Goal: Task Accomplishment & Management: Complete application form

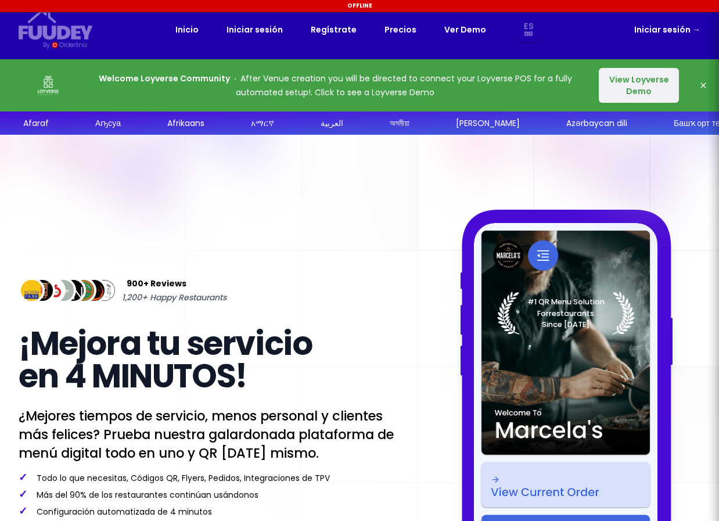
select select "es"
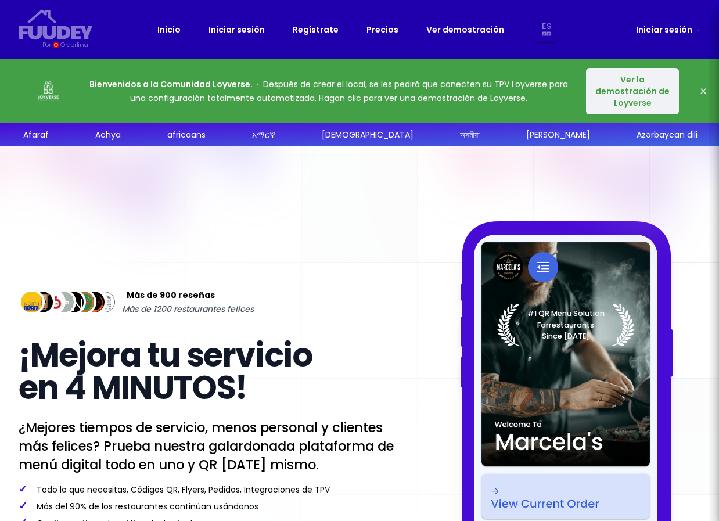
click at [380, 33] on font "Precios" at bounding box center [383, 30] width 32 height 12
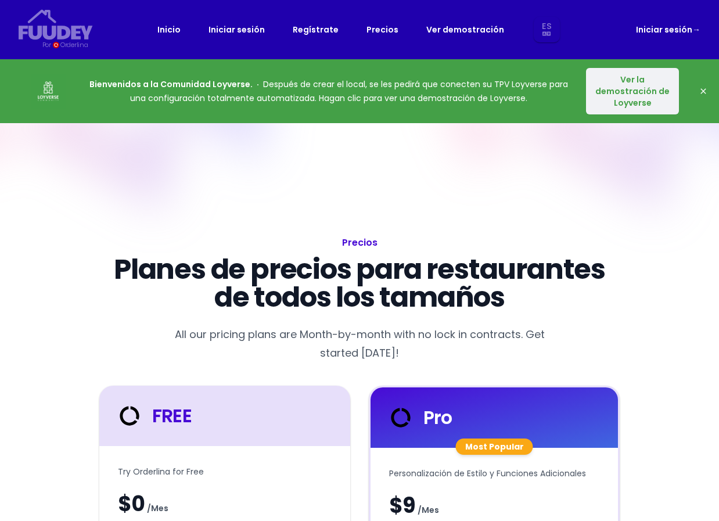
select select "es"
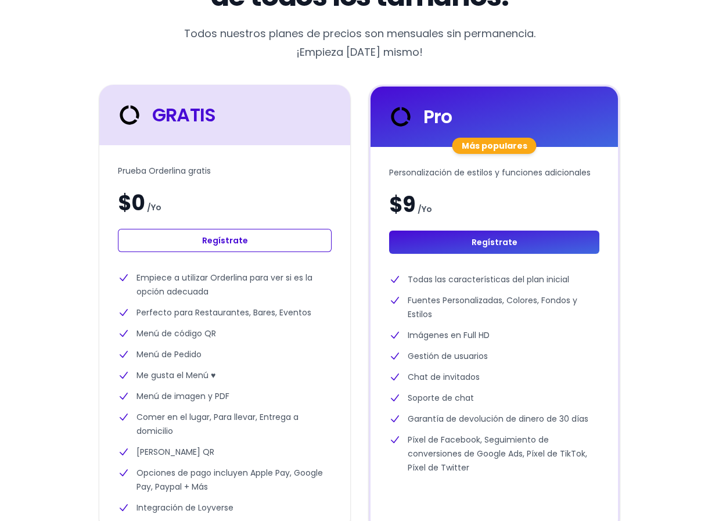
scroll to position [374, 0]
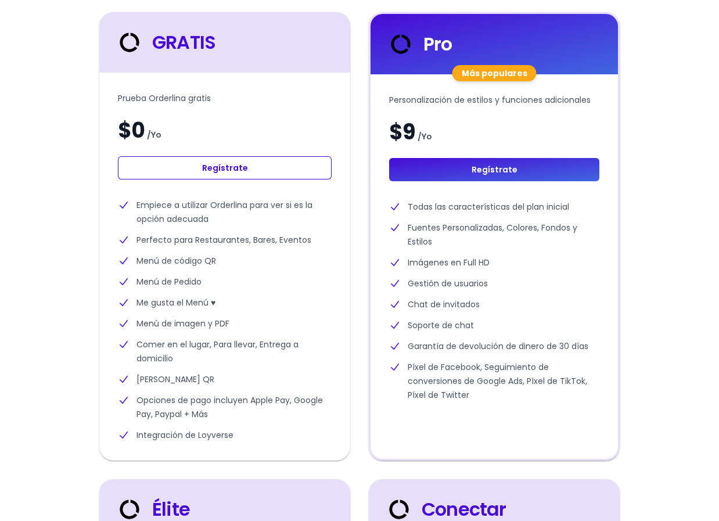
select select "es"
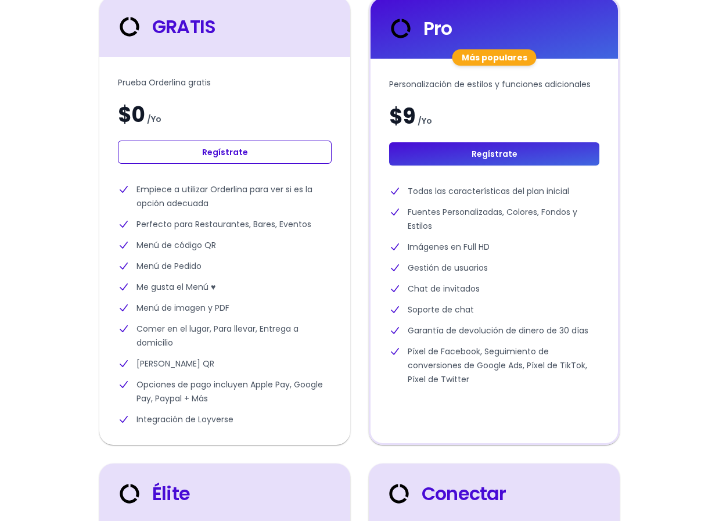
scroll to position [375, 0]
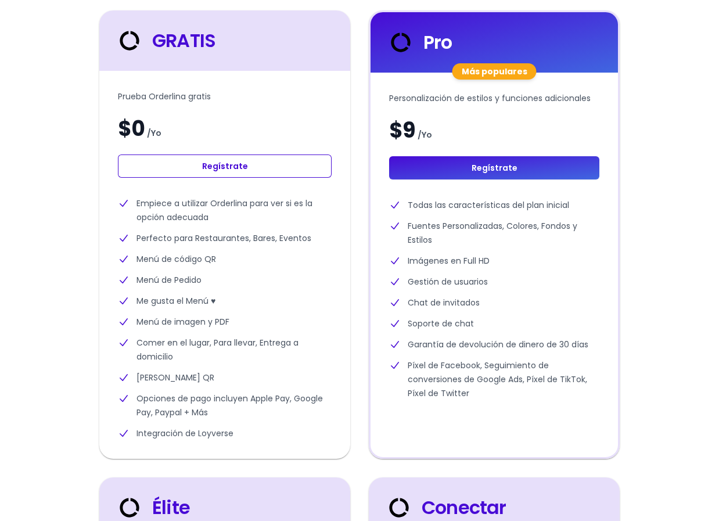
click at [249, 165] on link "Regístrate" at bounding box center [225, 166] width 214 height 23
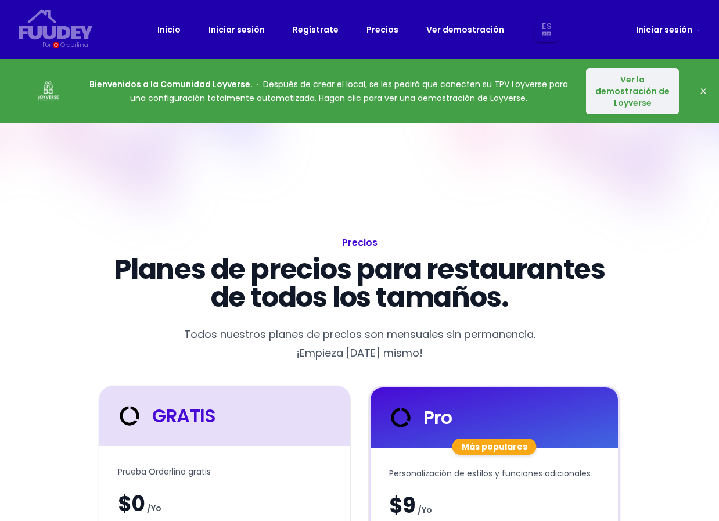
select select "es"
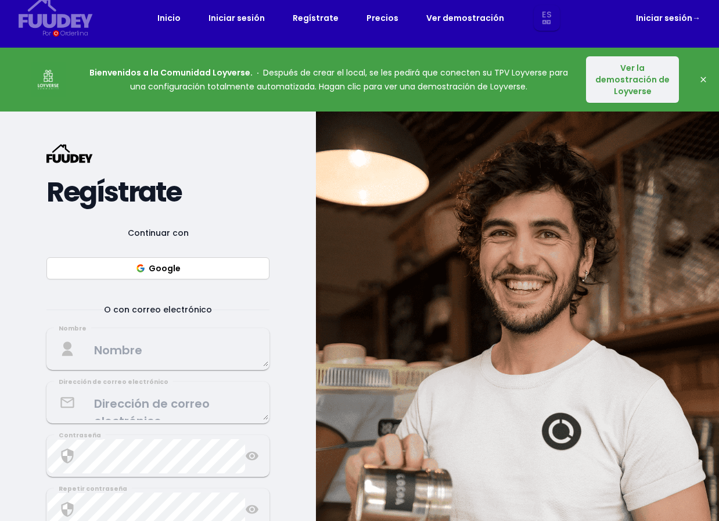
scroll to position [19, 0]
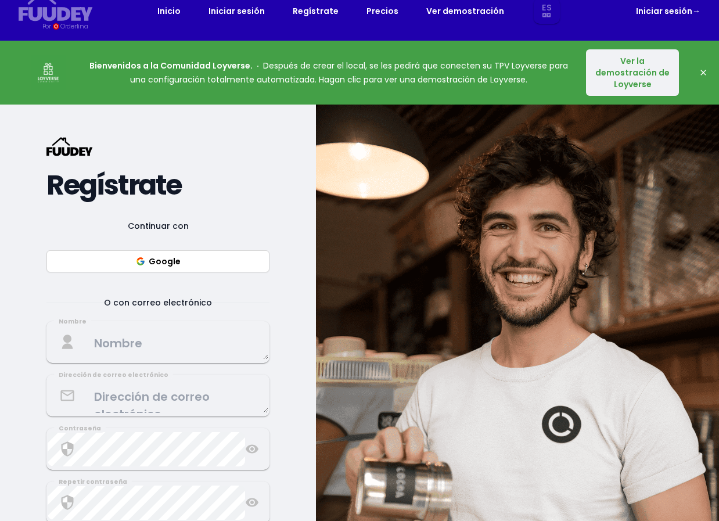
click at [119, 345] on textarea at bounding box center [158, 342] width 221 height 34
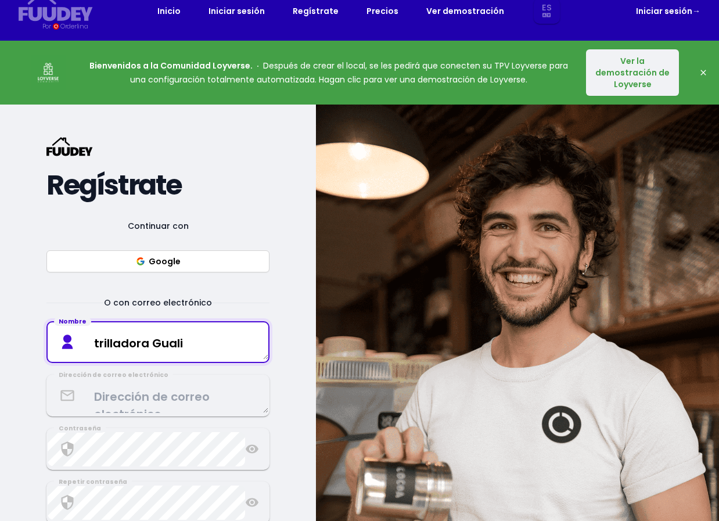
click at [98, 343] on textarea "trilladora Guali" at bounding box center [158, 342] width 221 height 34
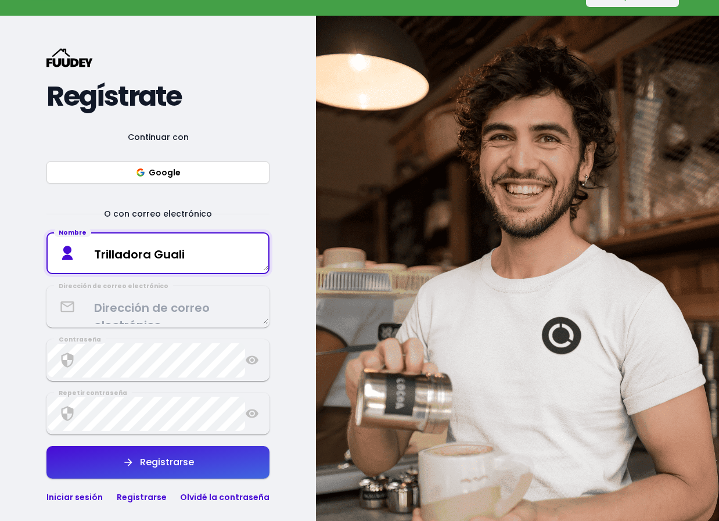
scroll to position [125, 0]
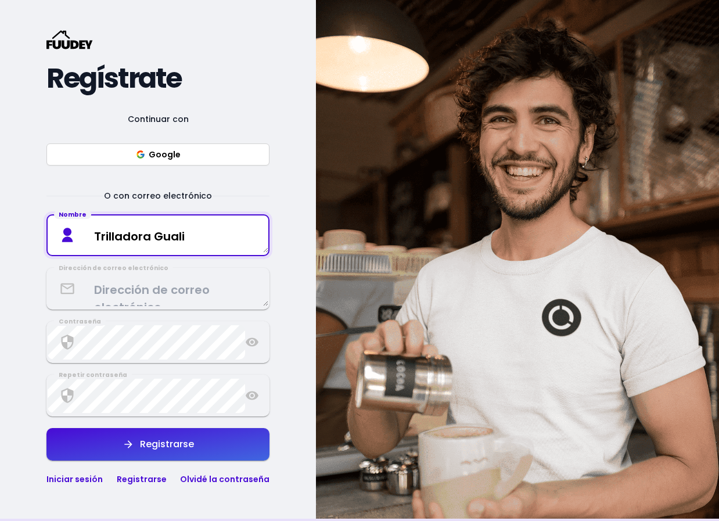
type textarea "Trilladora Guali"
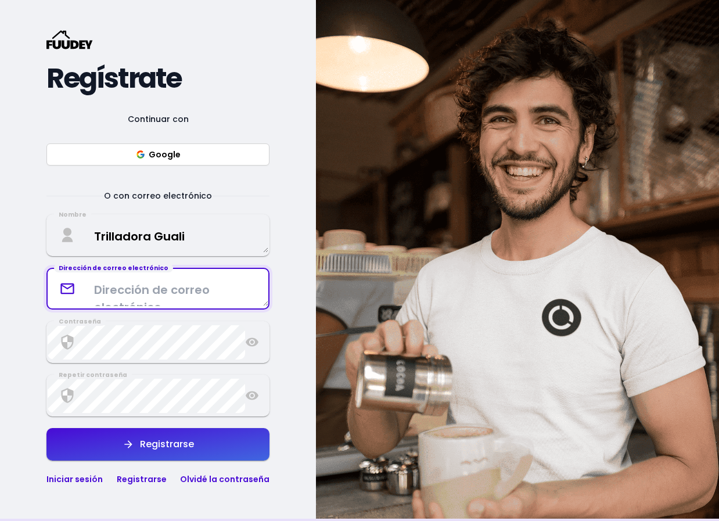
click at [116, 289] on textarea at bounding box center [158, 289] width 221 height 34
type textarea "[EMAIL_ADDRESS][DOMAIN_NAME]"
click at [196, 234] on textarea "Trilladora Guali" at bounding box center [158, 235] width 221 height 34
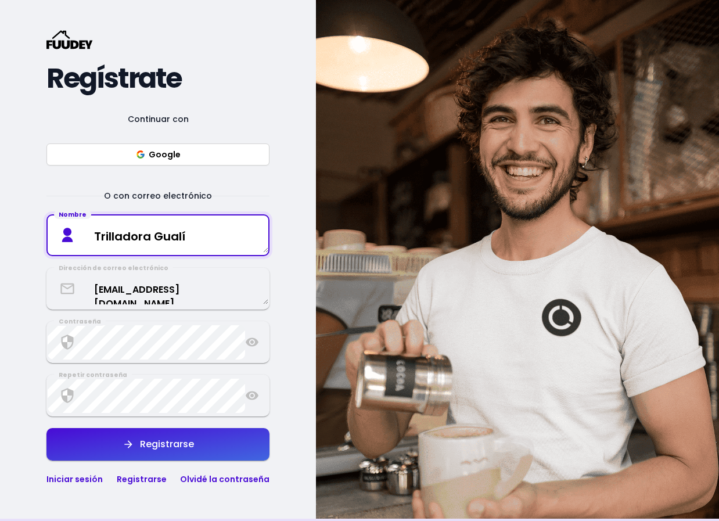
type textarea "Trilladora Gualí"
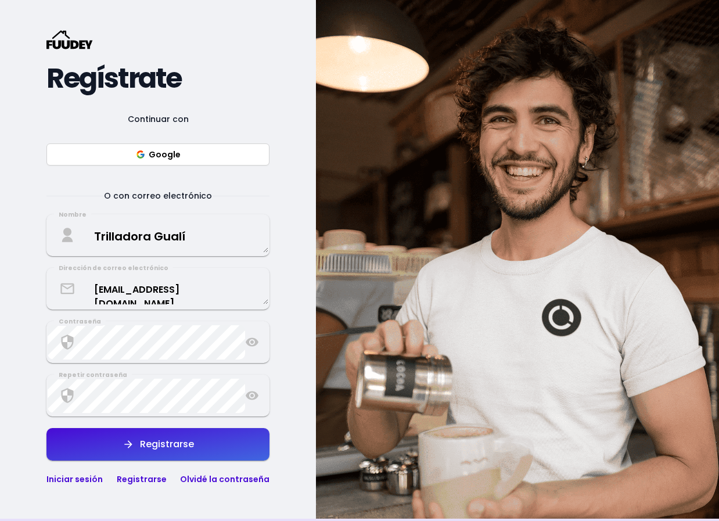
select select "es"
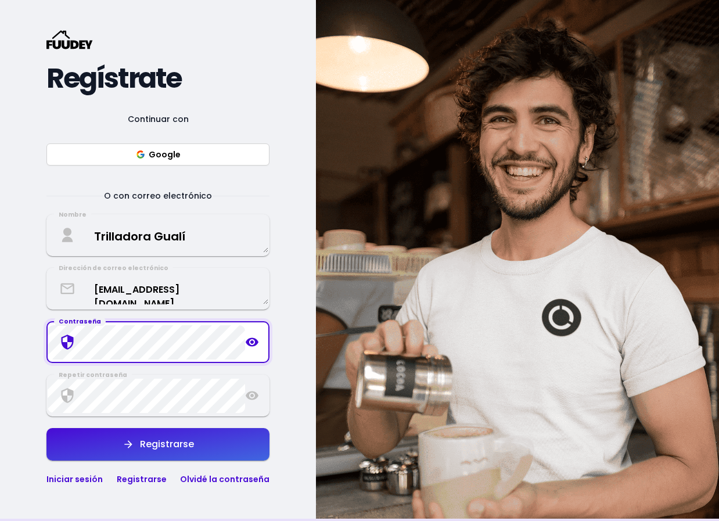
click at [252, 338] on icon at bounding box center [252, 342] width 13 height 9
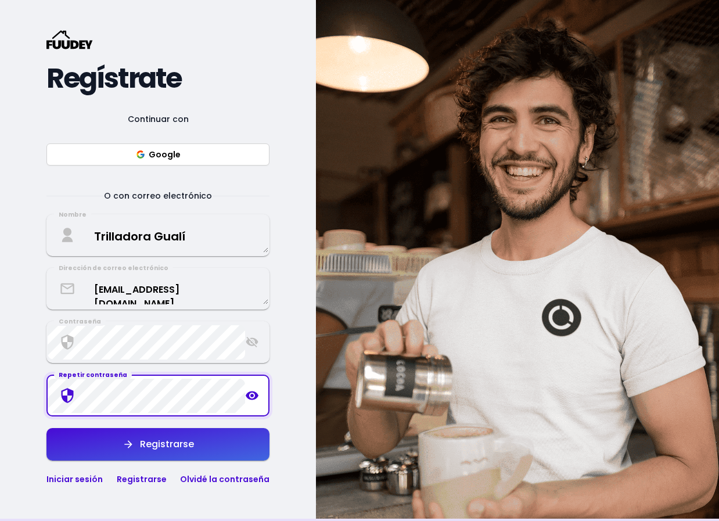
click at [253, 396] on icon at bounding box center [252, 396] width 13 height 9
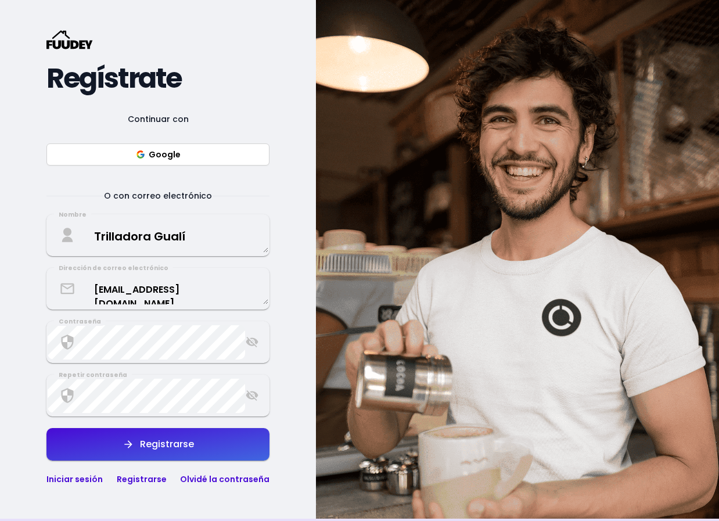
click at [207, 447] on button "Registrarse" at bounding box center [157, 444] width 223 height 33
click at [194, 240] on textarea "Trilladora Gualí" at bounding box center [158, 235] width 221 height 34
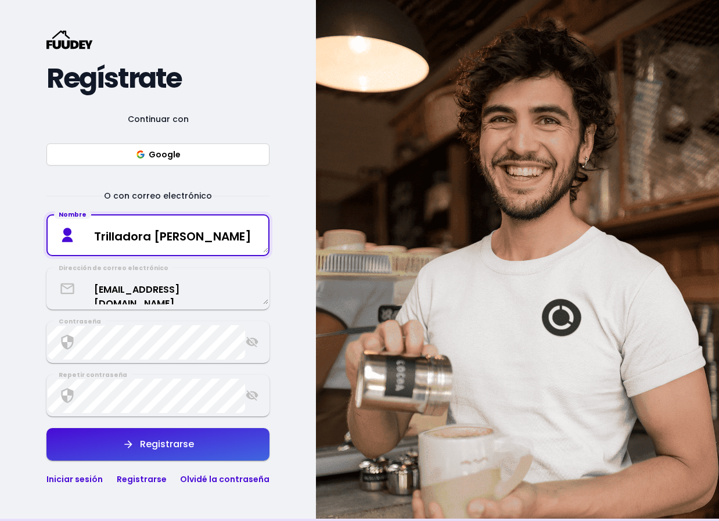
type textarea "Trilladora Guali"
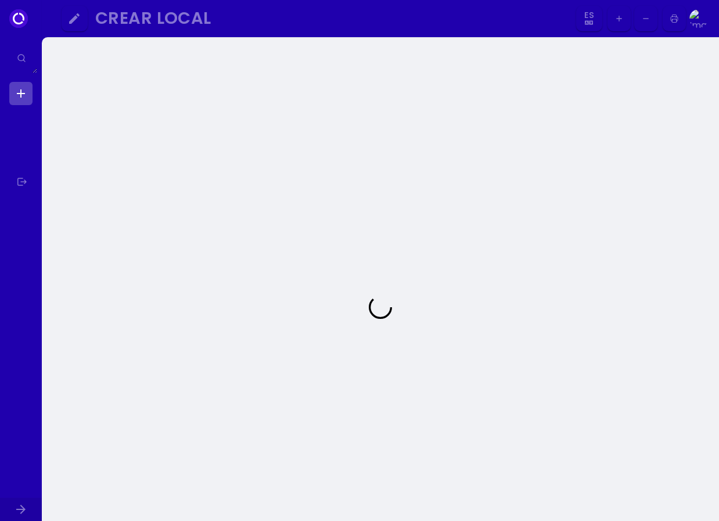
select select "es"
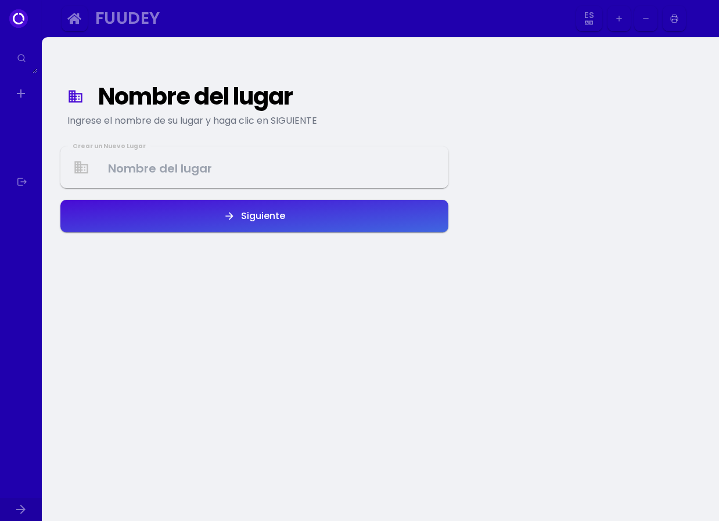
select select "es"
click at [158, 174] on Venue at bounding box center [255, 167] width 386 height 34
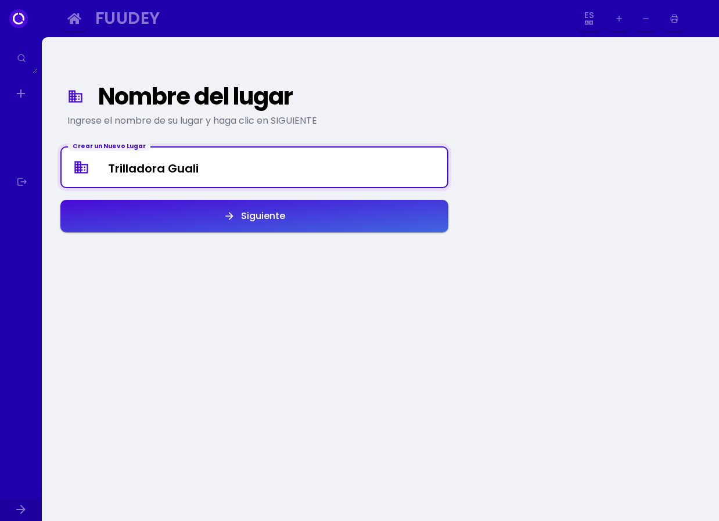
type Venue "Trilladora Guali"
click at [200, 218] on button "Siguiente" at bounding box center [254, 216] width 388 height 33
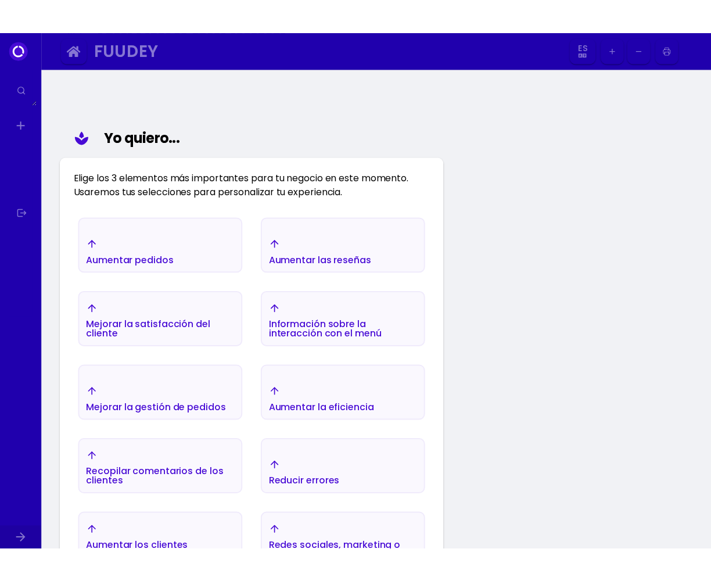
scroll to position [135, 0]
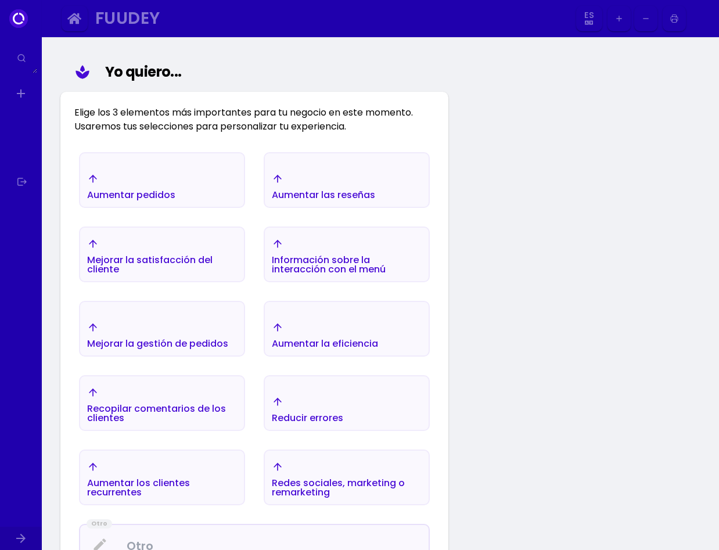
select select "es"
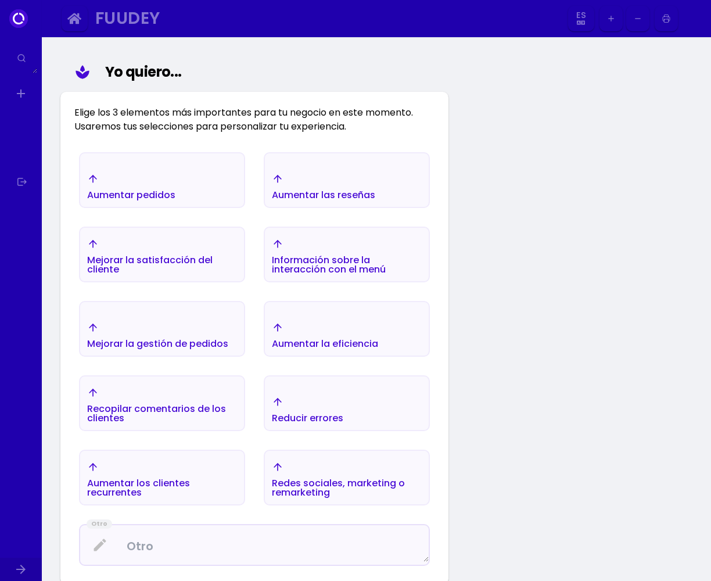
select select "es"
click at [175, 200] on div "Reducir errores" at bounding box center [131, 186] width 88 height 27
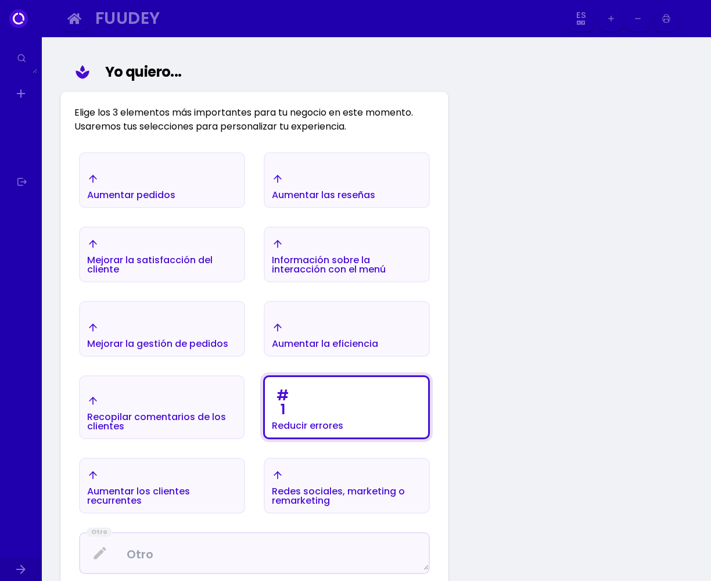
click at [175, 200] on div "Aumentar la eficiencia" at bounding box center [131, 186] width 88 height 27
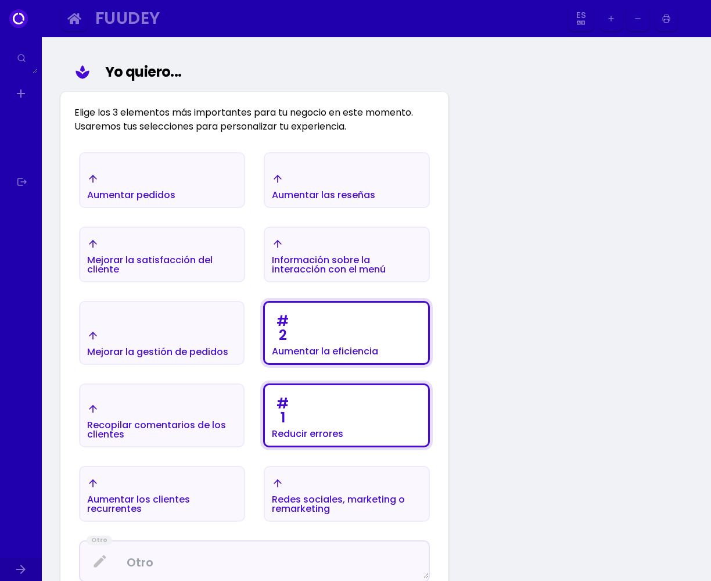
click at [175, 193] on font "Aumentar las reseñas" at bounding box center [131, 194] width 88 height 13
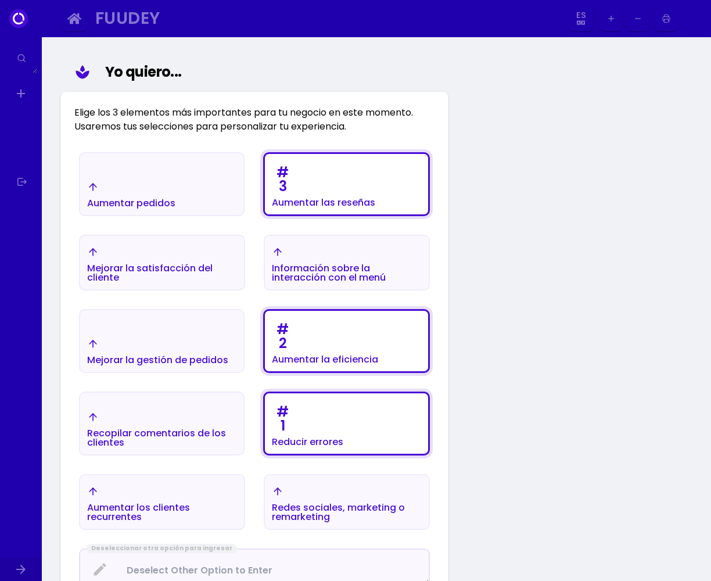
click at [175, 210] on font "Mejorar la satisfacción del cliente" at bounding box center [131, 202] width 88 height 13
click at [175, 208] on div "Redes sociales, marketing o remarketing" at bounding box center [131, 194] width 88 height 27
click at [175, 196] on font "Aumentar las reseñas" at bounding box center [131, 202] width 88 height 13
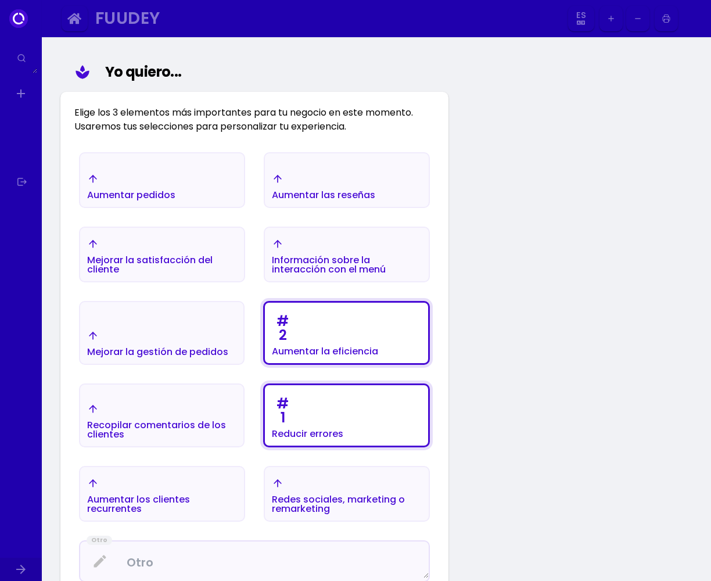
click at [175, 200] on div "Redes sociales, marketing o remarketing" at bounding box center [131, 186] width 88 height 27
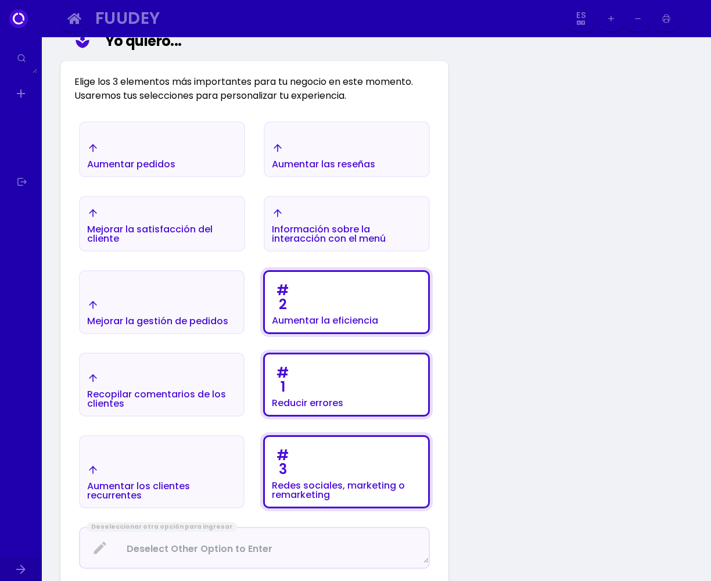
scroll to position [163, 0]
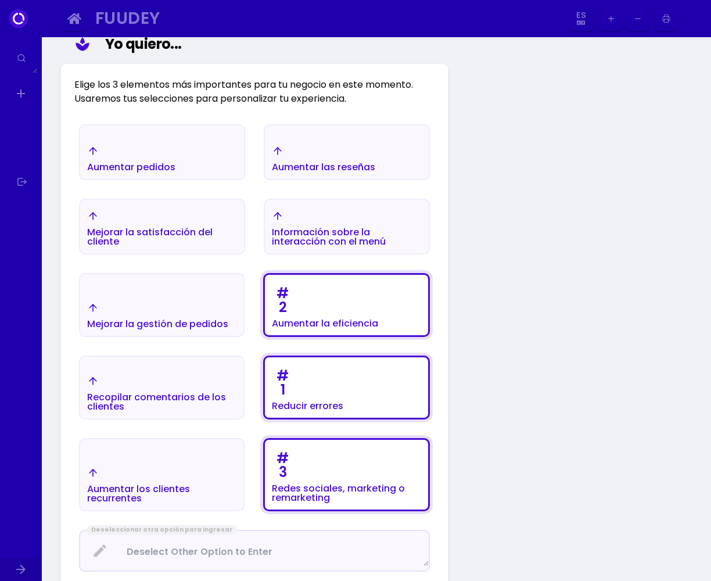
click at [175, 172] on div "# 2 Aumentar la eficiencia" at bounding box center [131, 158] width 88 height 27
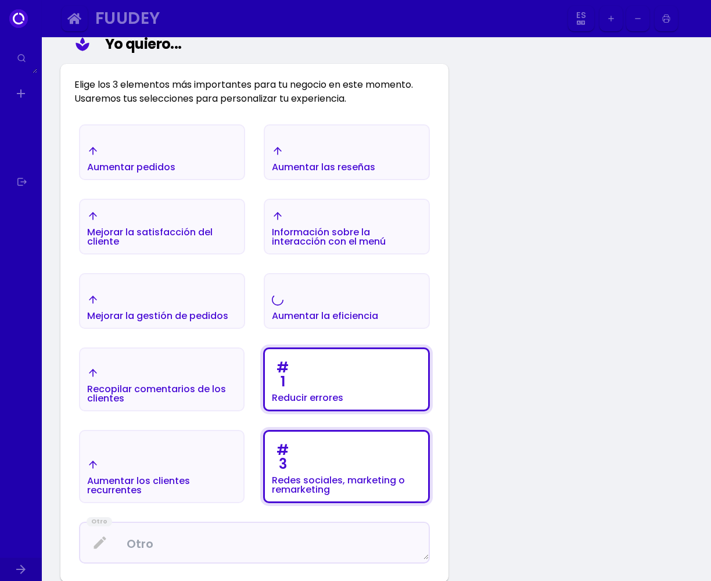
click at [175, 172] on div "Aumentar la eficiencia" at bounding box center [131, 158] width 88 height 27
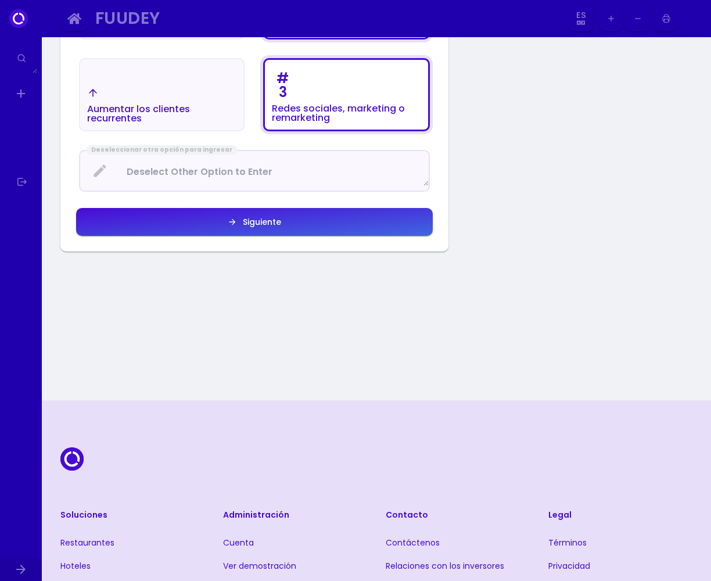
scroll to position [546, 0]
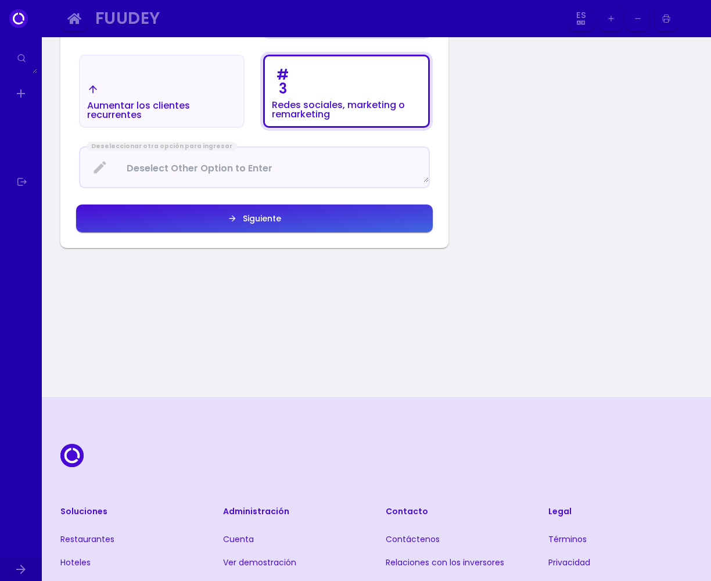
click at [188, 161] on Enter at bounding box center [254, 167] width 349 height 31
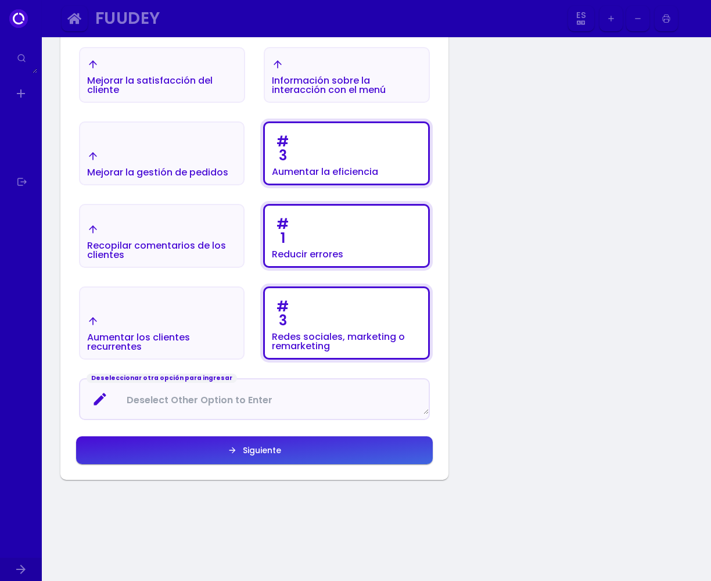
scroll to position [313, 0]
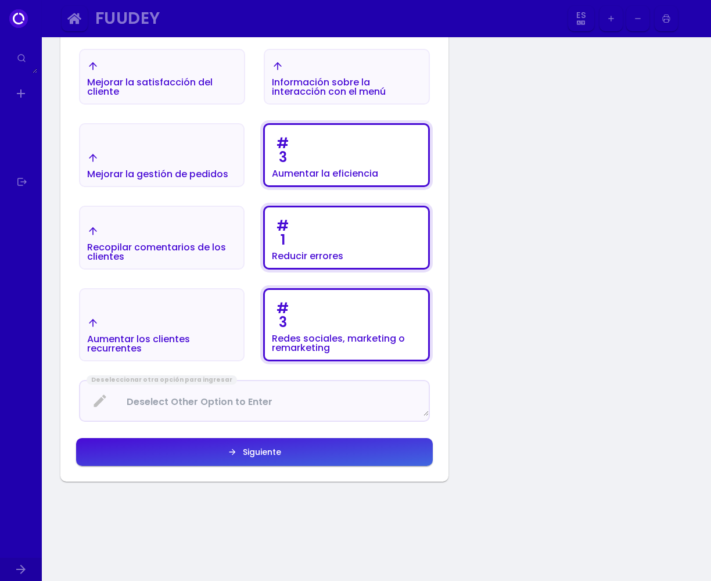
click at [287, 30] on button "Siguiente" at bounding box center [347, 2] width 166 height 56
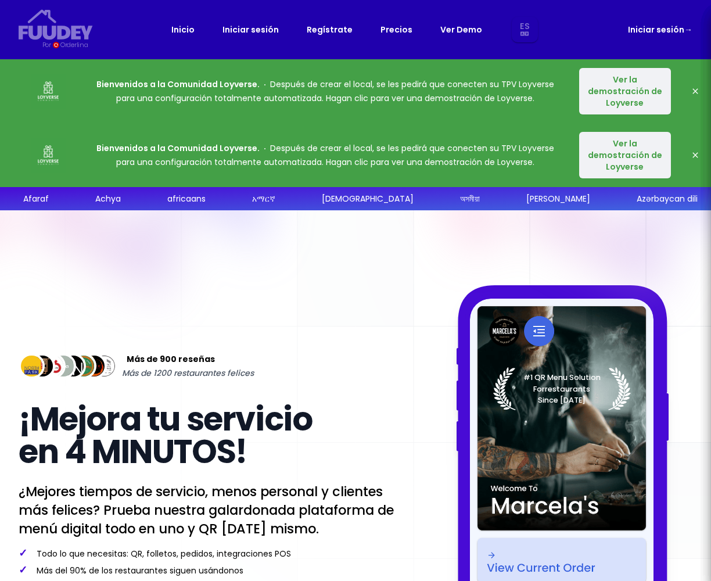
select select "es"
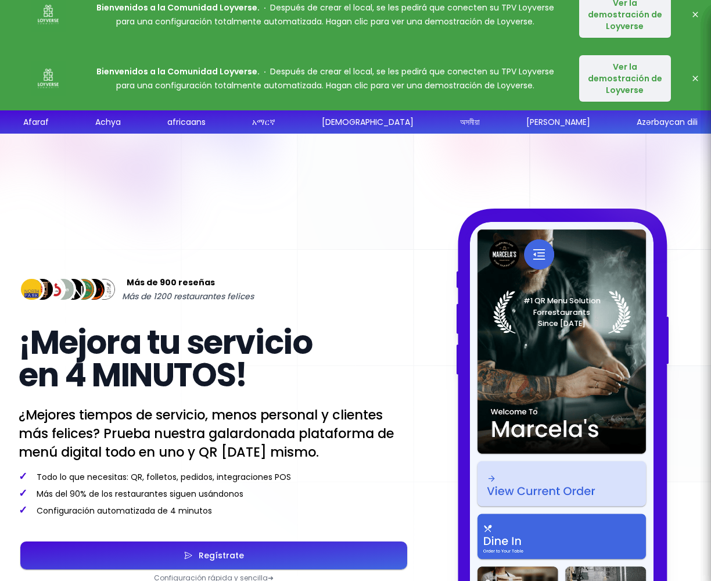
scroll to position [208, 0]
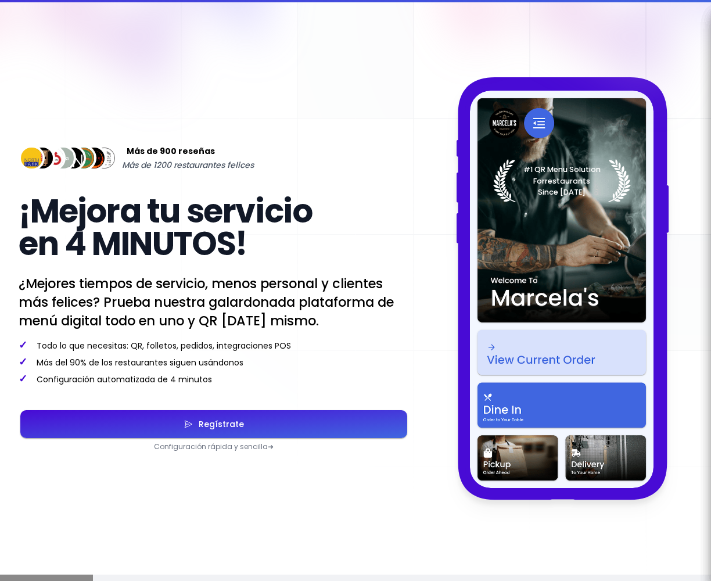
select select "es"
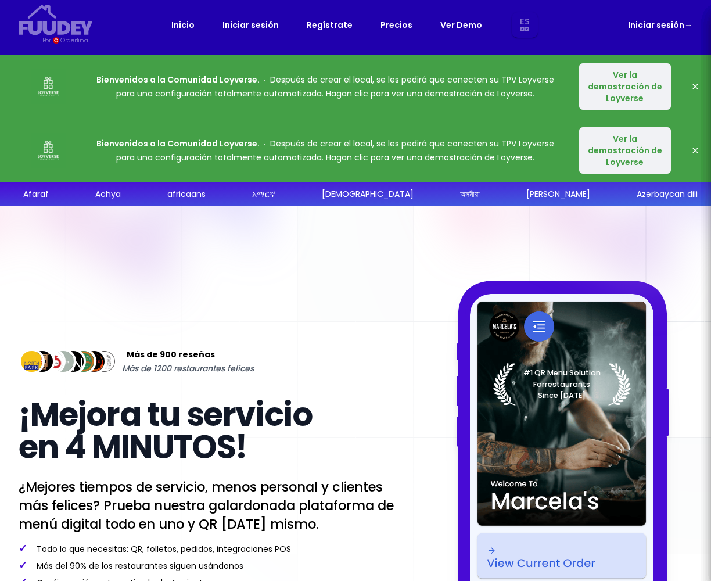
scroll to position [0, 0]
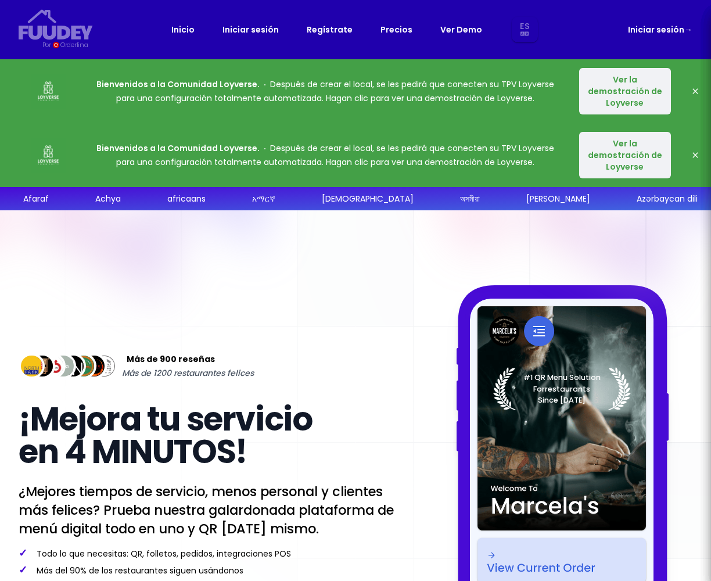
click at [403, 26] on link "Precios" at bounding box center [396, 30] width 32 height 14
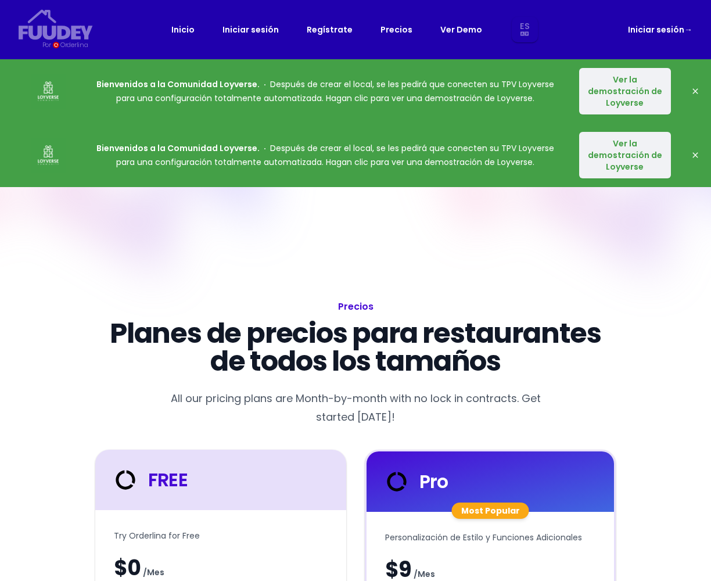
select select "es"
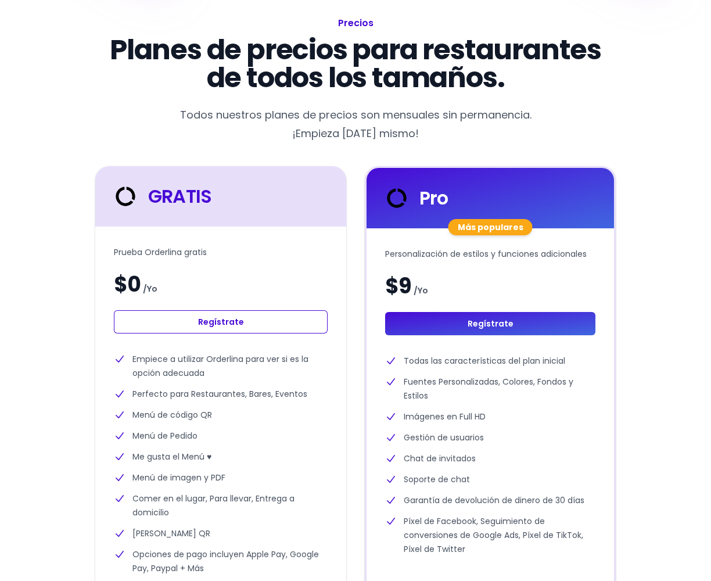
scroll to position [293, 0]
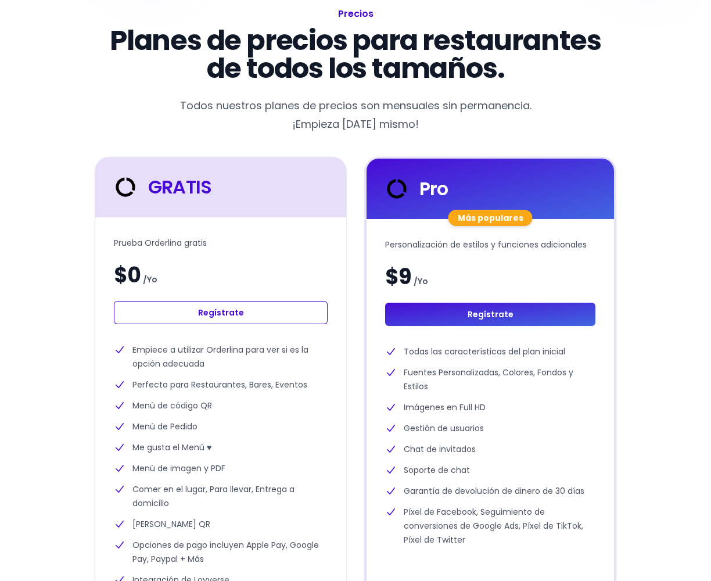
click at [235, 198] on div "GRATIS" at bounding box center [221, 187] width 218 height 28
click at [212, 312] on font "Regístrate" at bounding box center [221, 313] width 46 height 12
select select "es"
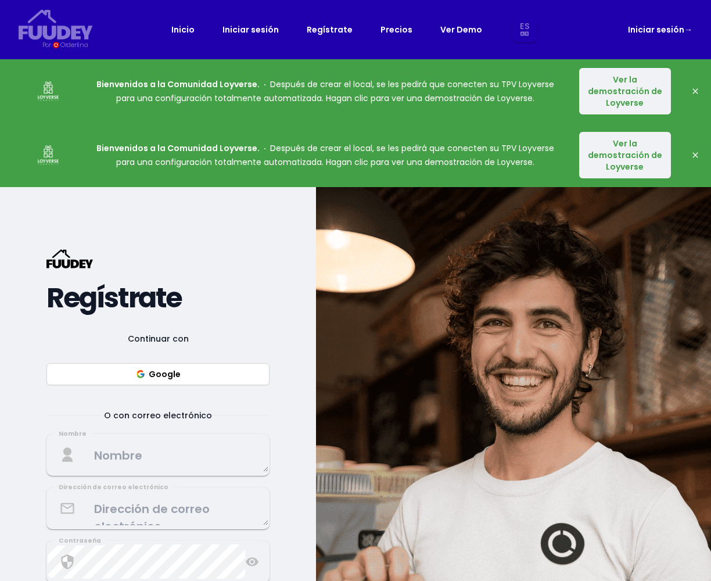
select select "es"
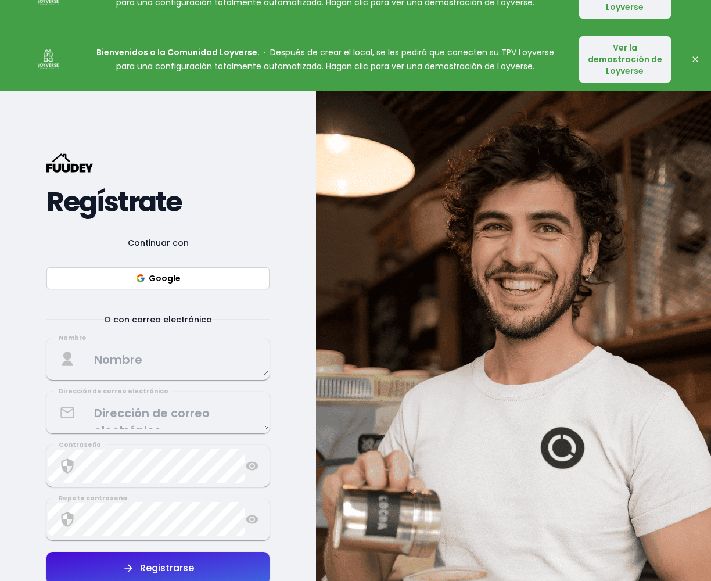
scroll to position [157, 0]
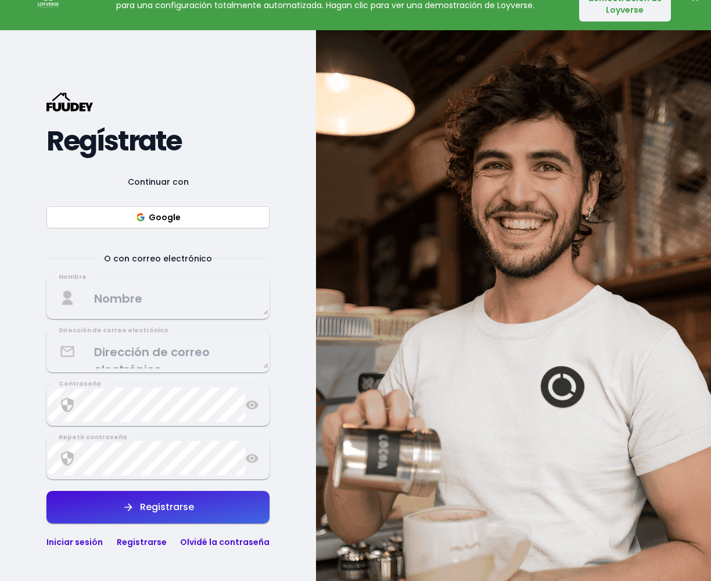
select select "es"
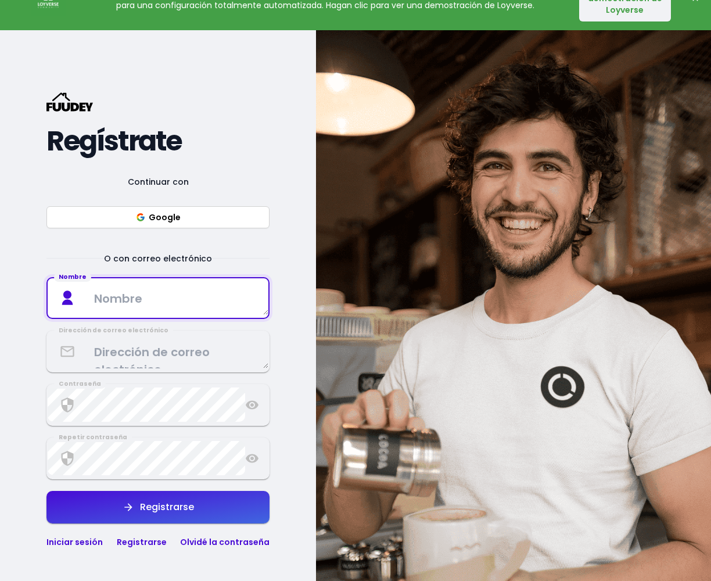
click at [212, 312] on textarea at bounding box center [158, 298] width 221 height 34
type textarea "Trilladora Guali"
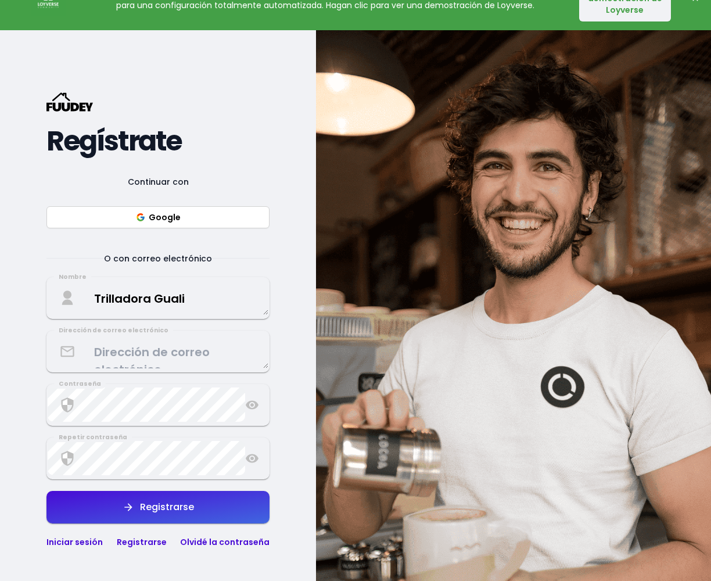
click at [268, 252] on div "O con correo electrónico" at bounding box center [157, 259] width 223 height 14
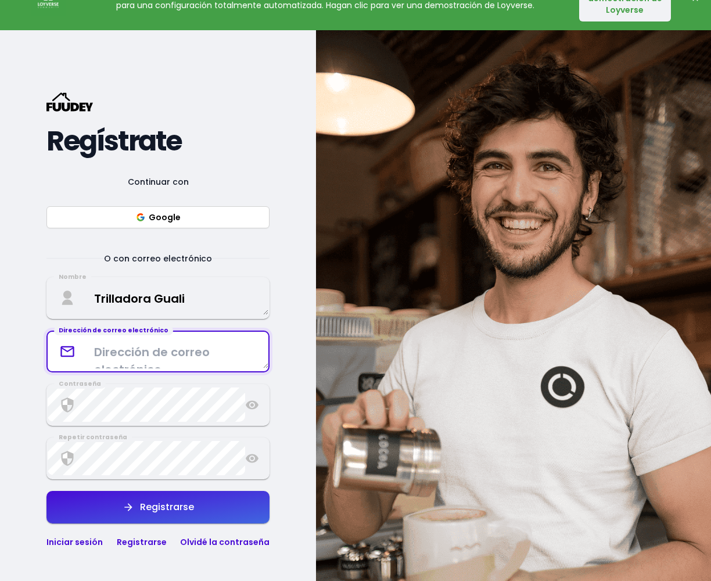
click at [135, 359] on textarea at bounding box center [158, 351] width 221 height 34
type textarea "[EMAIL_ADDRESS][DOMAIN_NAME]"
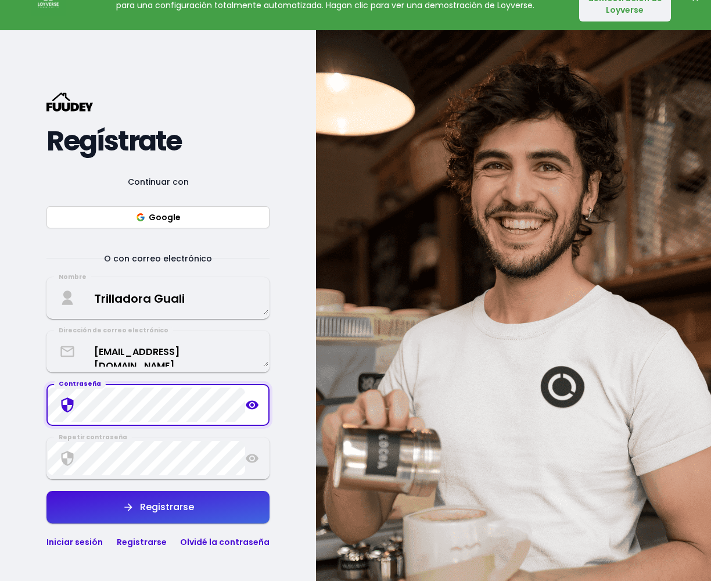
click at [257, 403] on icon at bounding box center [252, 404] width 13 height 9
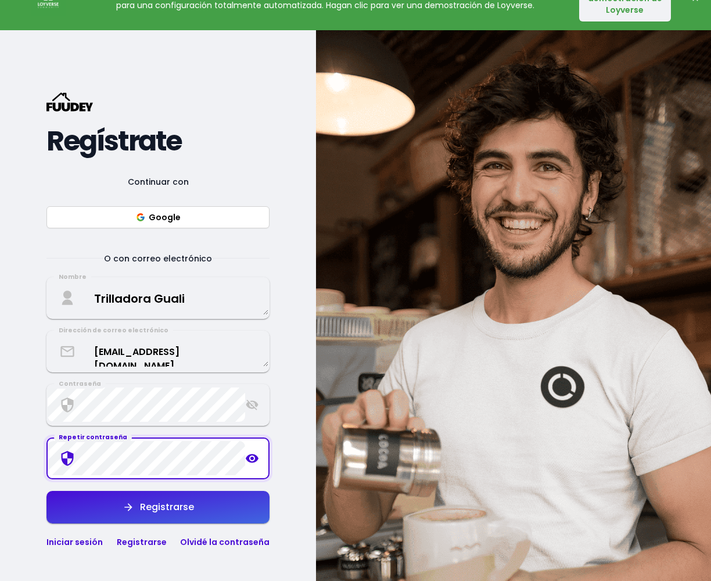
click at [253, 461] on icon at bounding box center [252, 458] width 13 height 9
click at [163, 507] on font "Registrarse" at bounding box center [167, 506] width 54 height 13
select select "es"
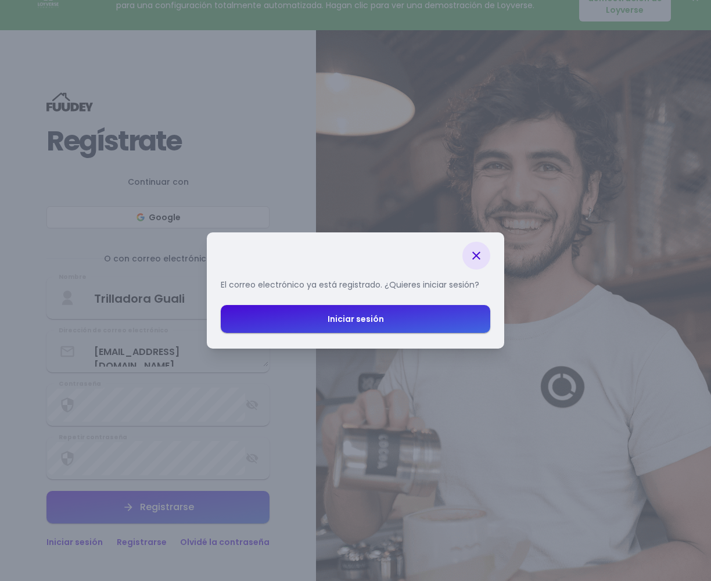
click at [378, 324] on font "Iniciar sesión" at bounding box center [356, 319] width 56 height 12
select select "es"
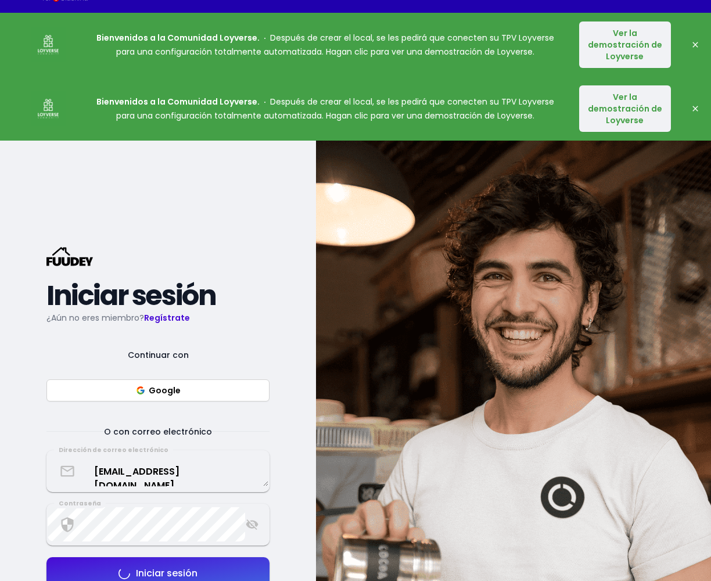
scroll to position [0, 0]
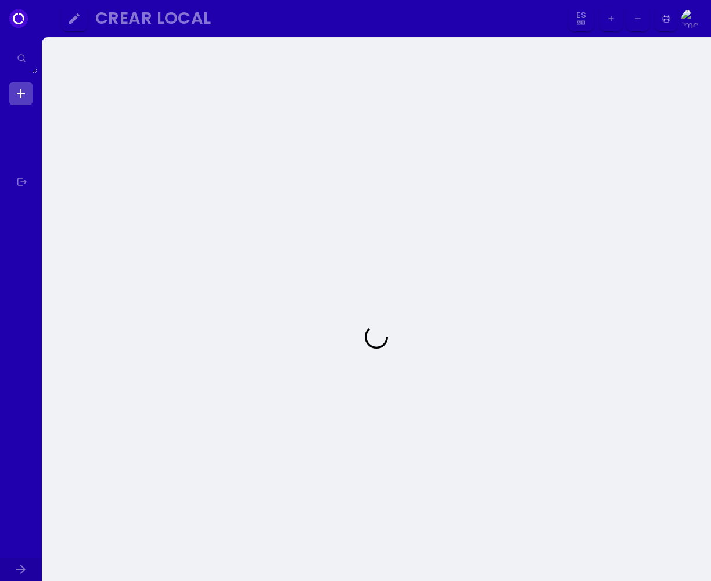
select select "es"
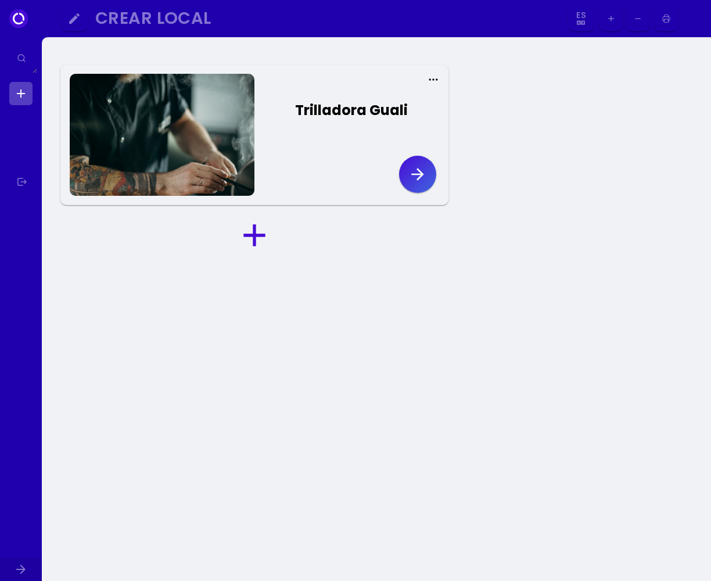
click at [423, 175] on icon "button" at bounding box center [417, 174] width 19 height 19
select select "es"
